Goal: Obtain resource: Obtain resource

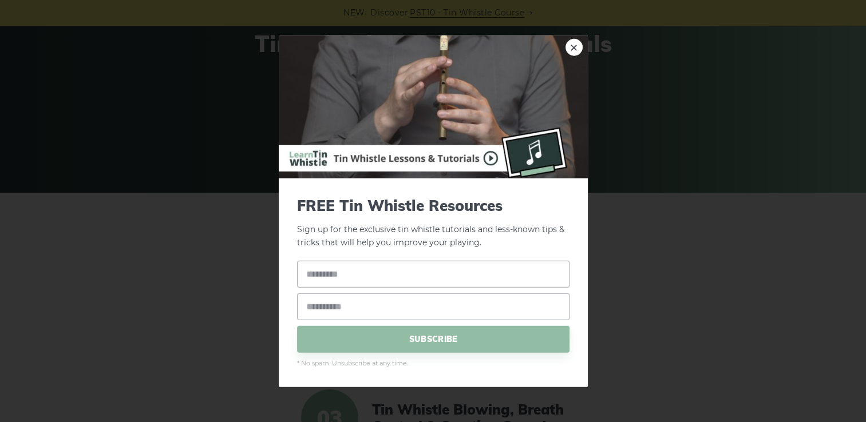
scroll to position [114, 0]
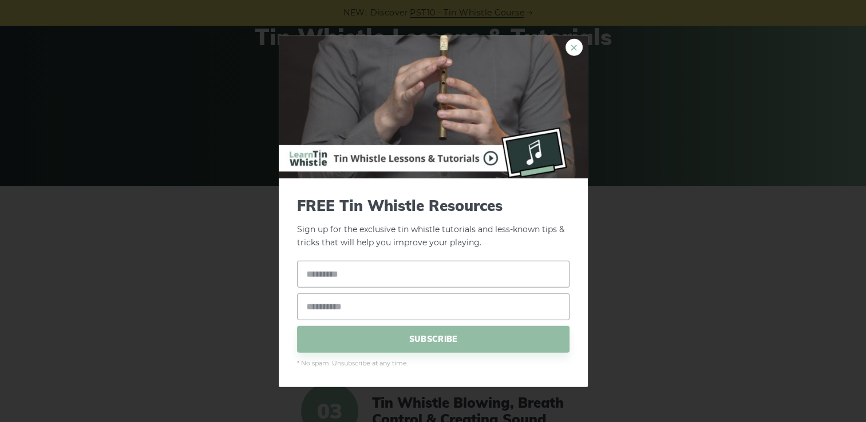
click at [572, 50] on link "×" at bounding box center [574, 47] width 17 height 17
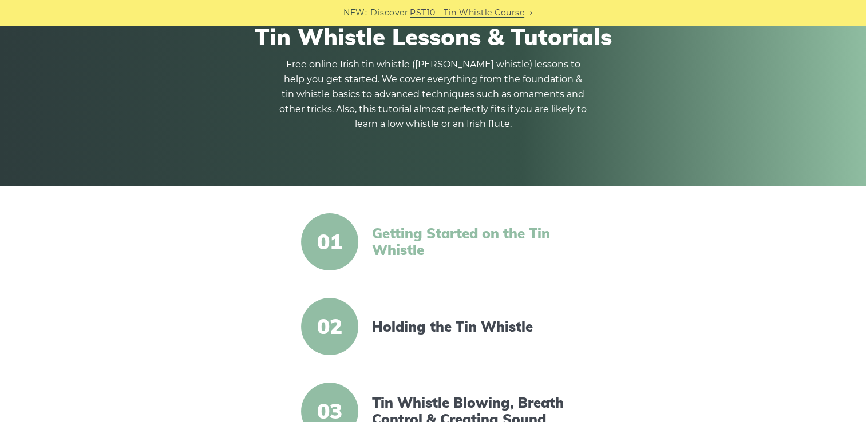
click at [412, 243] on link "Getting Started on the Tin Whistle" at bounding box center [470, 242] width 197 height 33
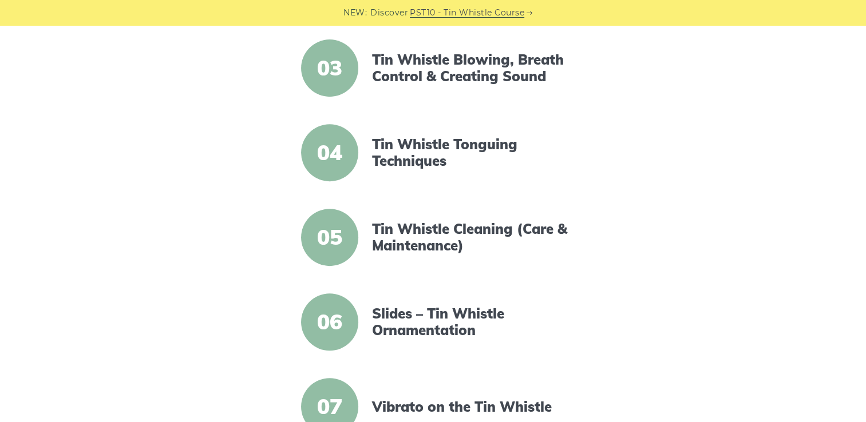
scroll to position [229, 0]
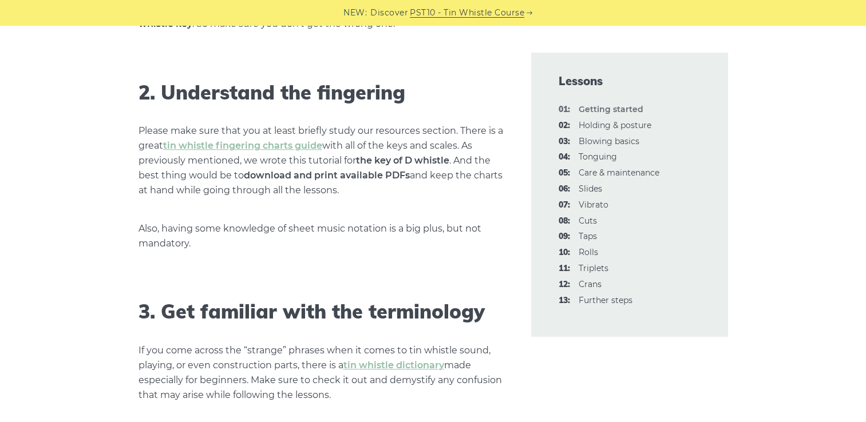
scroll to position [859, 0]
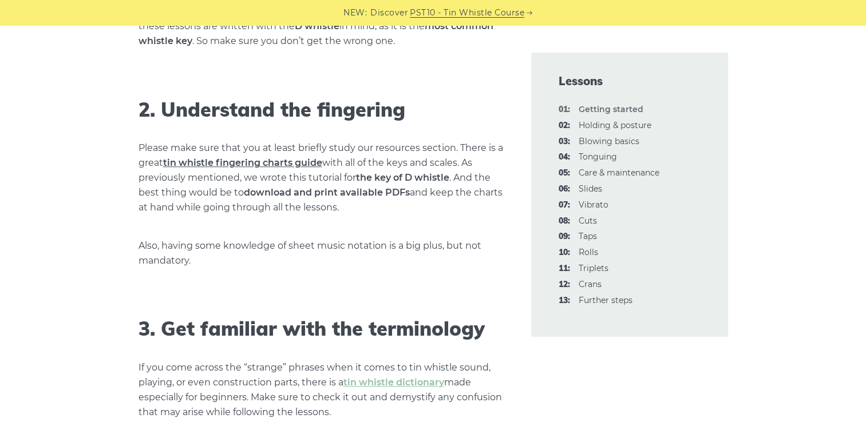
click at [209, 163] on link "tin whistle fingering charts guide" at bounding box center [242, 162] width 159 height 11
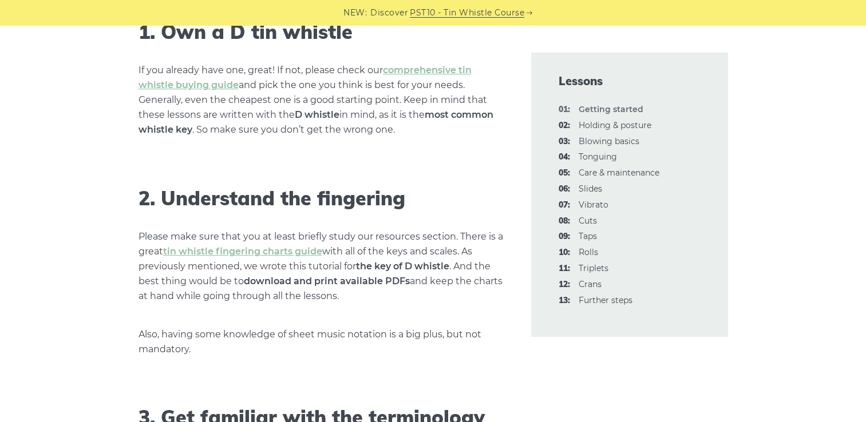
scroll to position [744, 0]
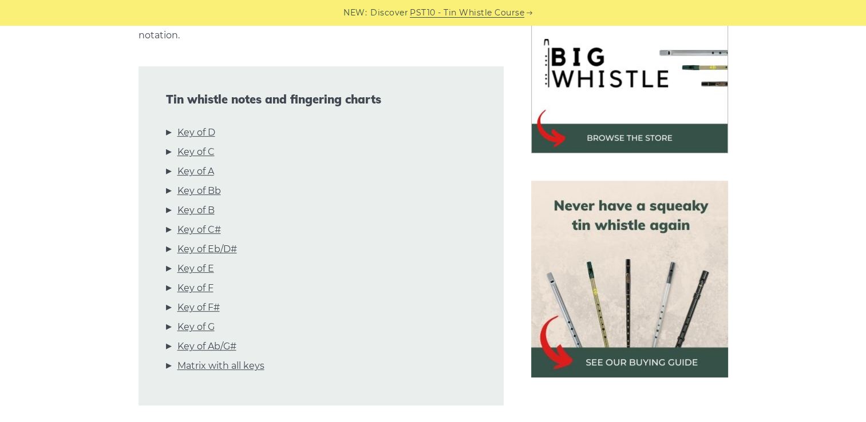
scroll to position [343, 0]
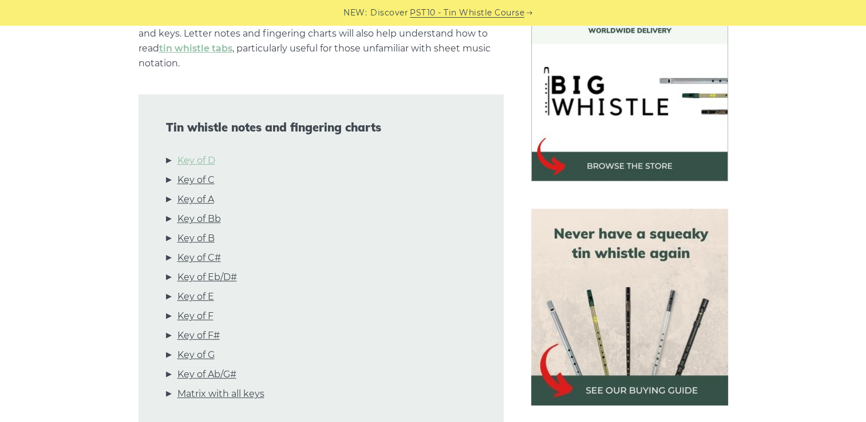
click at [205, 153] on link "Key of D" at bounding box center [196, 160] width 38 height 15
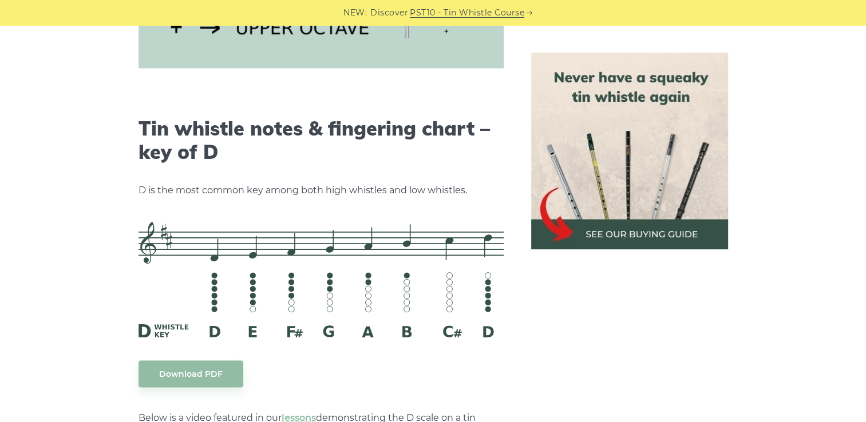
scroll to position [1784, 0]
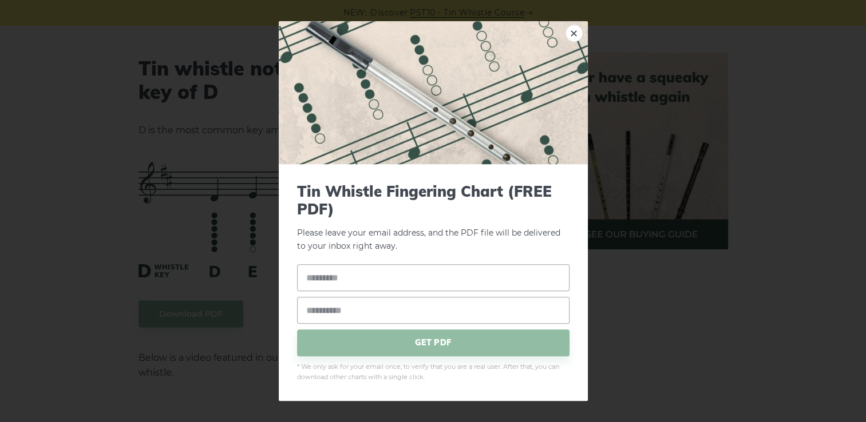
click at [350, 284] on input "text" at bounding box center [433, 277] width 272 height 27
type input "**********"
click at [464, 348] on span "GET PDF" at bounding box center [433, 343] width 272 height 27
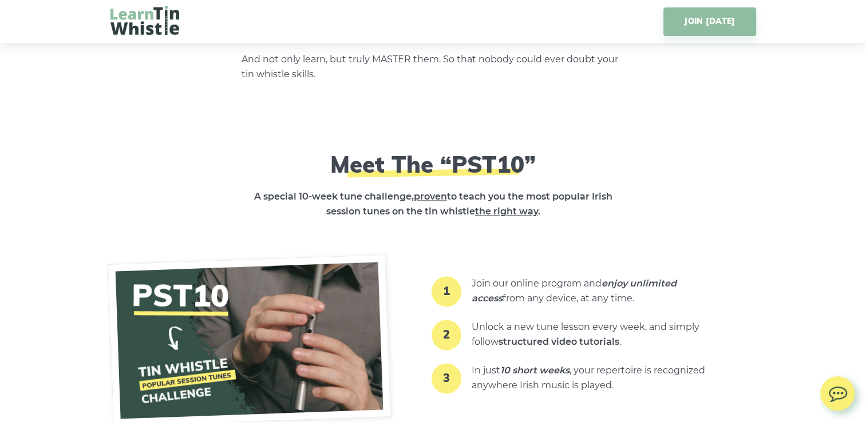
scroll to position [1832, 0]
